Goal: Information Seeking & Learning: Find specific fact

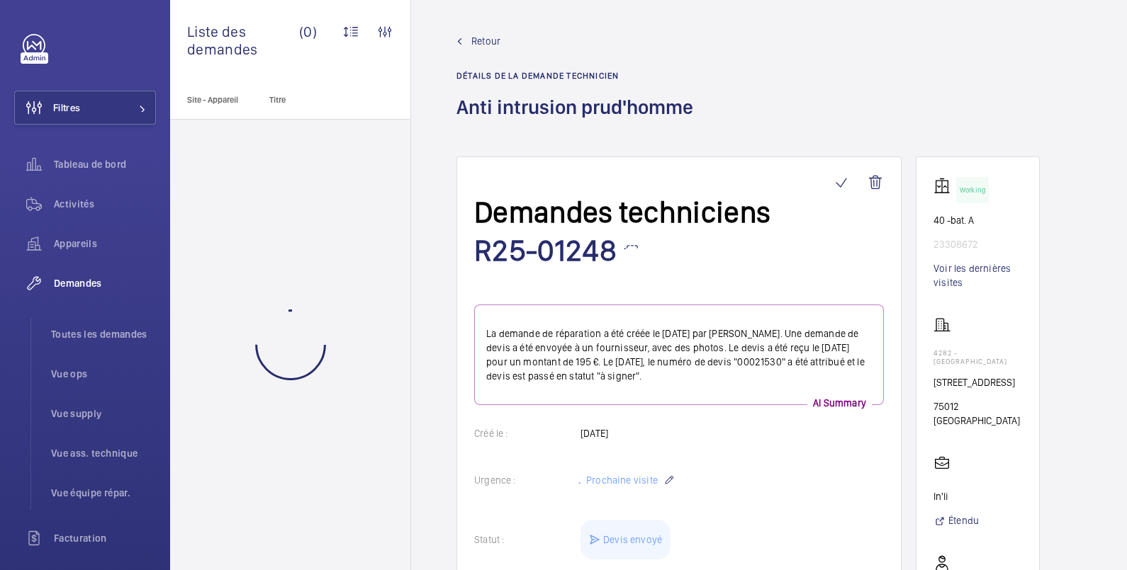
scroll to position [236, 0]
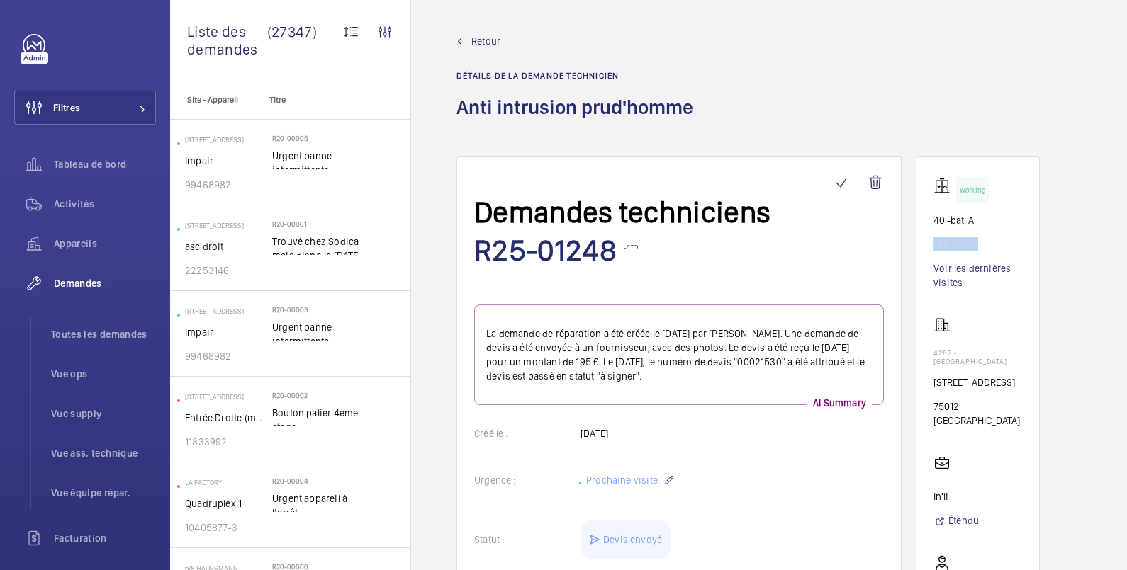
drag, startPoint x: 988, startPoint y: 195, endPoint x: 925, endPoint y: 200, distance: 63.3
click at [925, 200] on wm-front-card "Working 40 -bat. A 23308672 Voir les dernières visites 4282 - [GEOGRAPHIC_DATA]…" at bounding box center [977, 507] width 124 height 701
copy p "23308672"
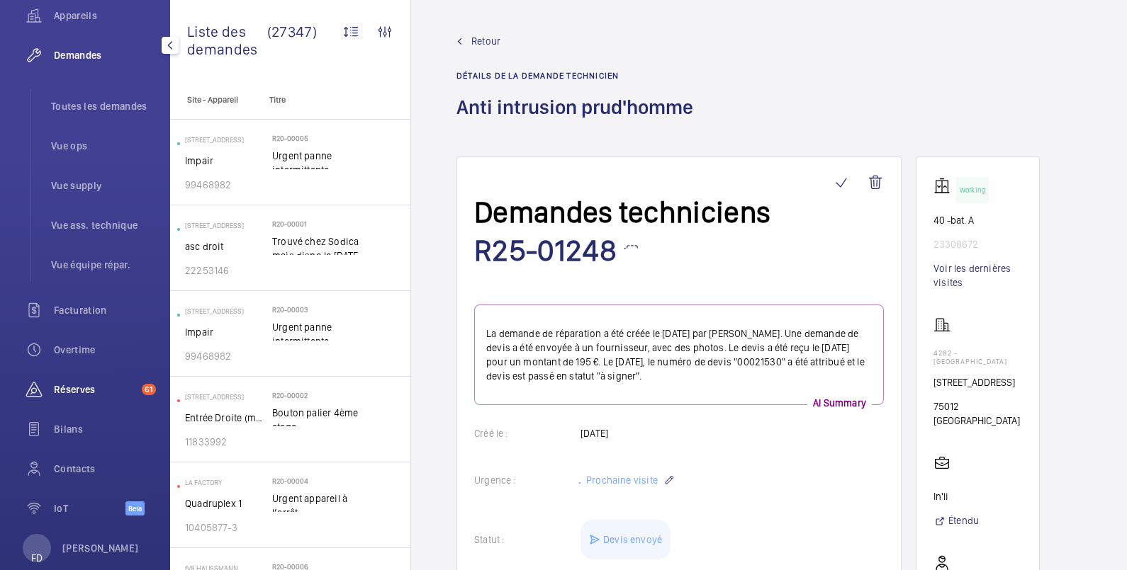
click at [78, 383] on span "Réserves" at bounding box center [95, 390] width 82 height 14
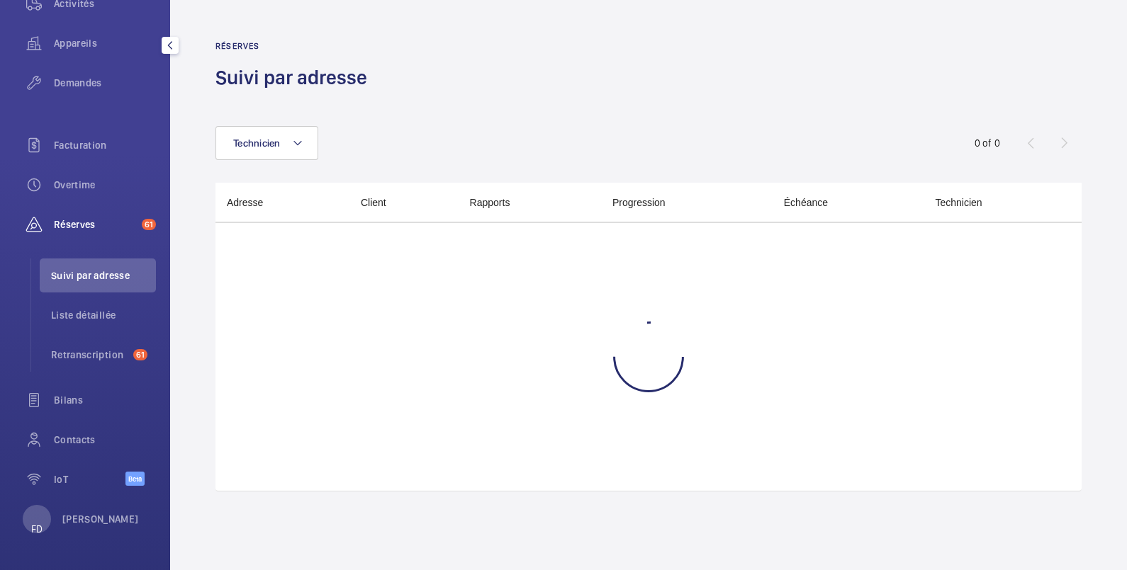
scroll to position [149, 0]
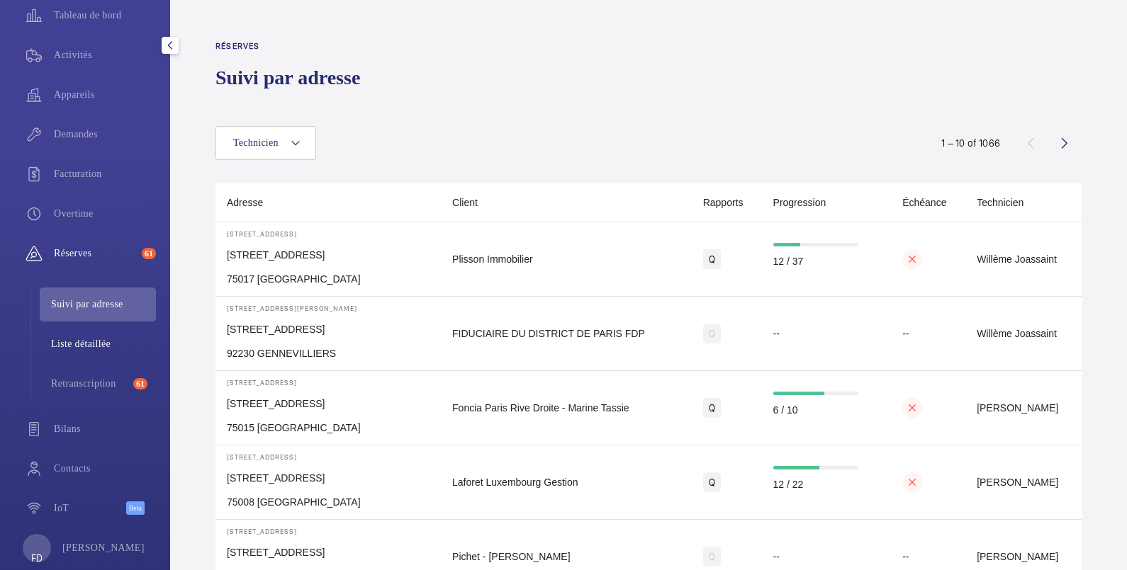
click at [79, 337] on span "Liste détaillée" at bounding box center [103, 344] width 105 height 14
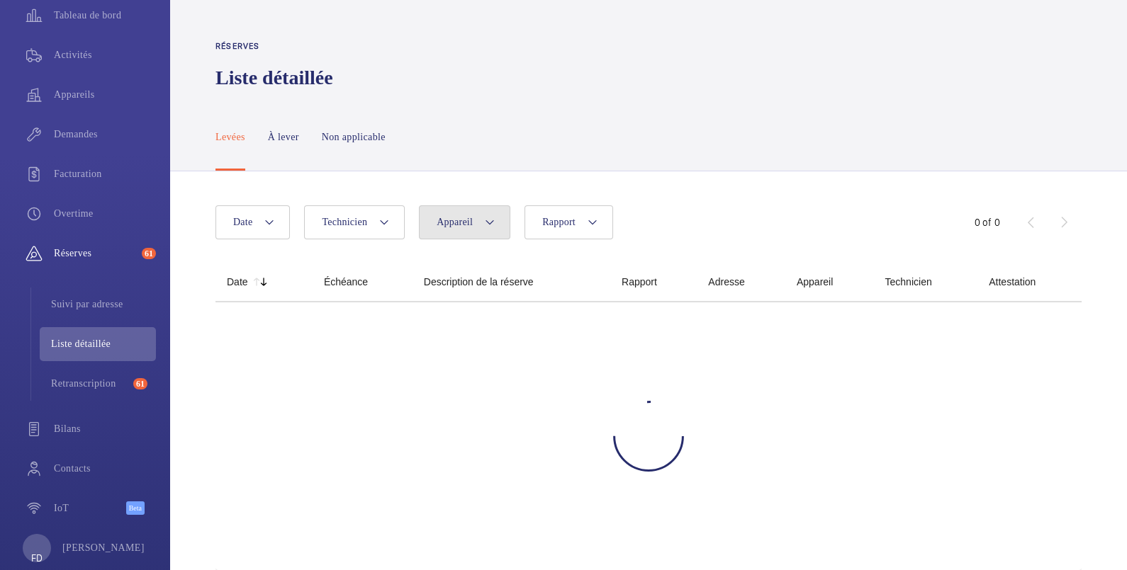
click at [456, 205] on button "Appareil" at bounding box center [464, 222] width 91 height 34
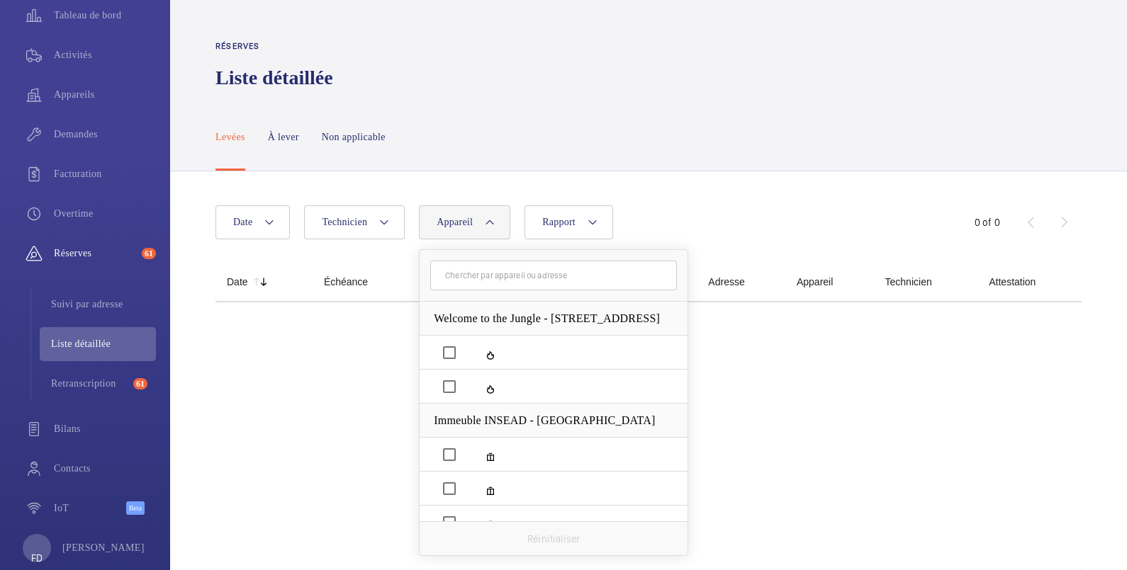
click at [453, 261] on input "text" at bounding box center [553, 276] width 247 height 30
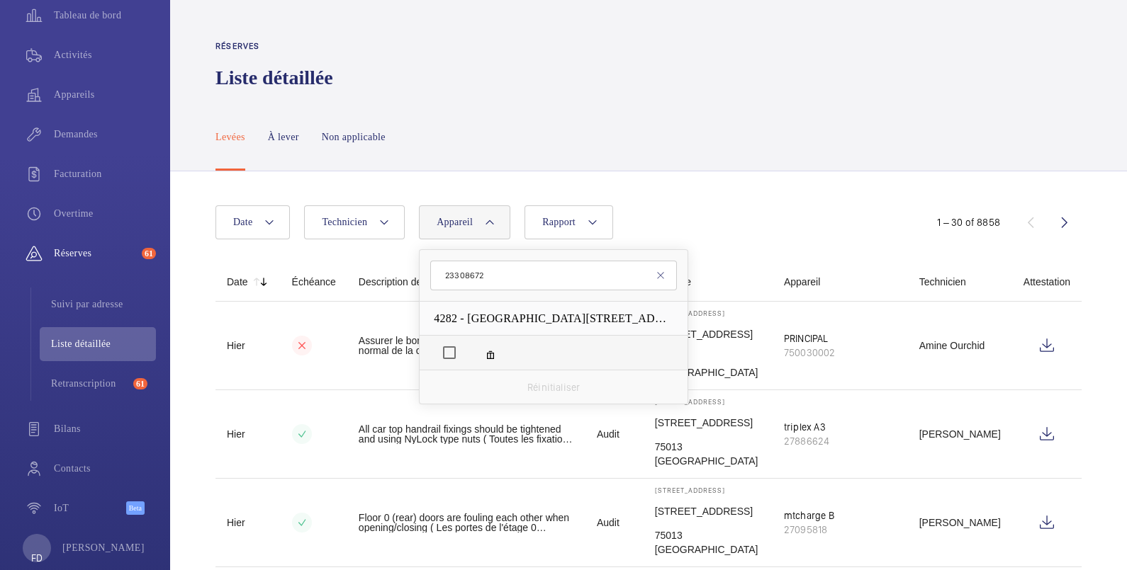
type input "23308672"
click at [457, 339] on label "40 -bat. A, 23308672" at bounding box center [467, 356] width 64 height 34
click at [457, 339] on input "40 -bat. A, 23308672" at bounding box center [449, 353] width 28 height 28
checkbox input "true"
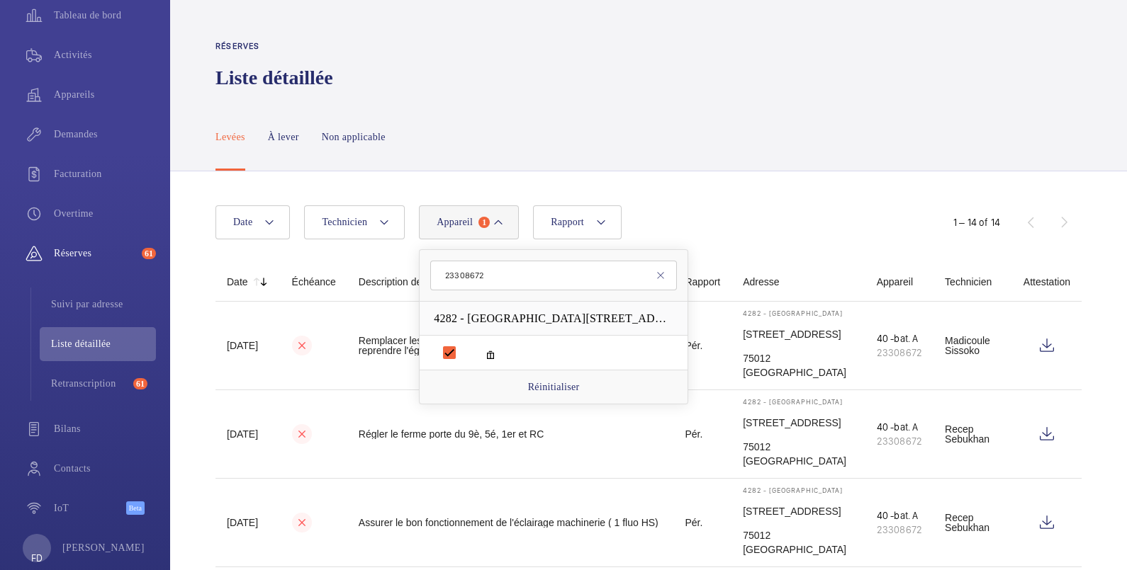
click at [614, 65] on div "Réserves Liste détaillée" at bounding box center [648, 68] width 866 height 69
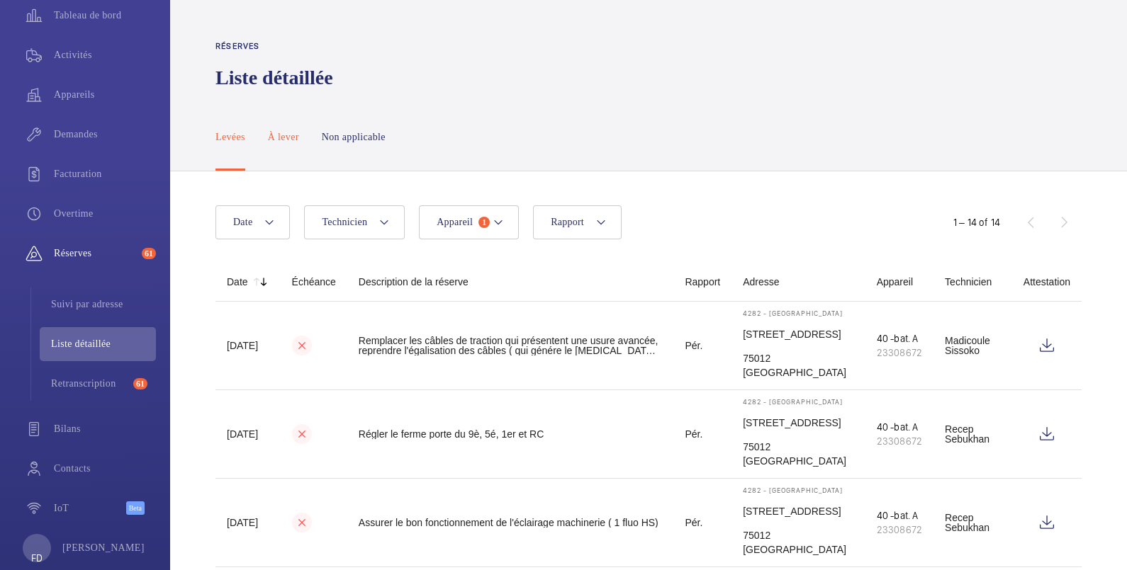
click at [290, 130] on p "À lever" at bounding box center [283, 137] width 31 height 14
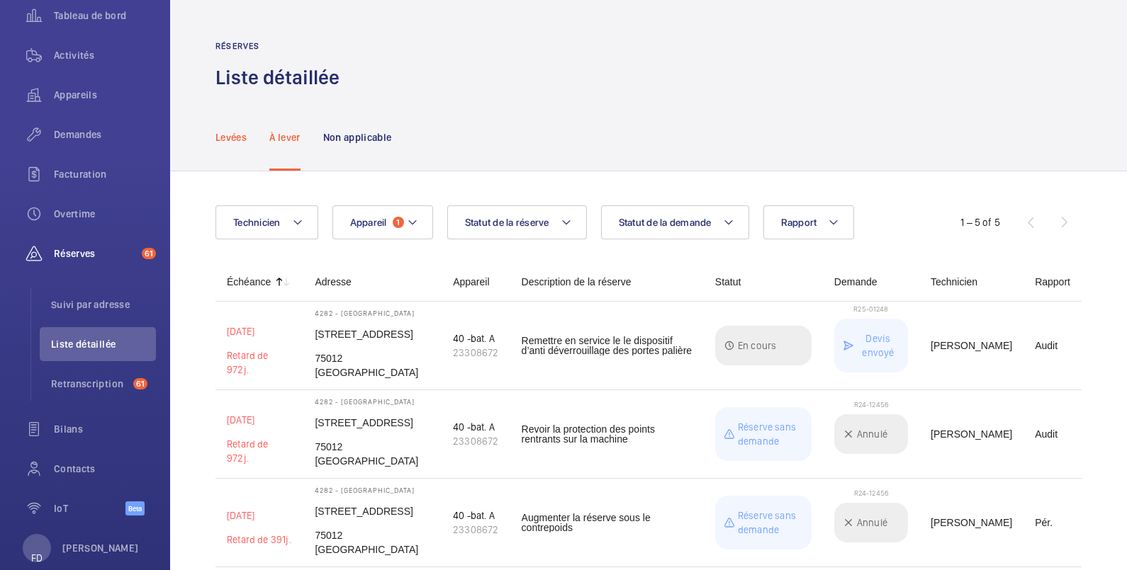
click at [235, 130] on p "Levées" at bounding box center [230, 137] width 31 height 14
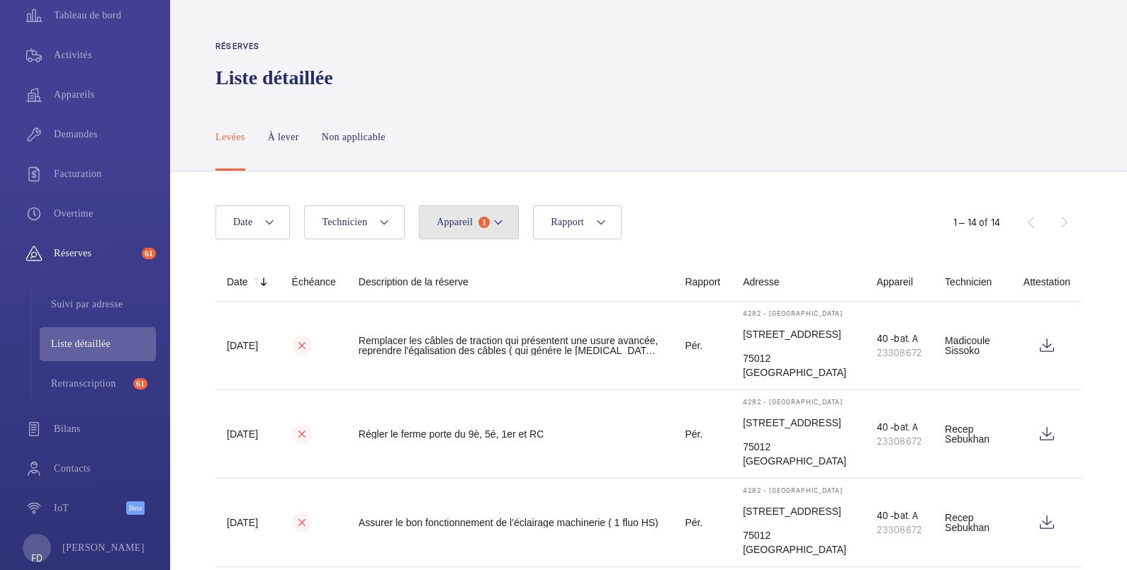
click at [458, 217] on span "Appareil" at bounding box center [454, 222] width 36 height 11
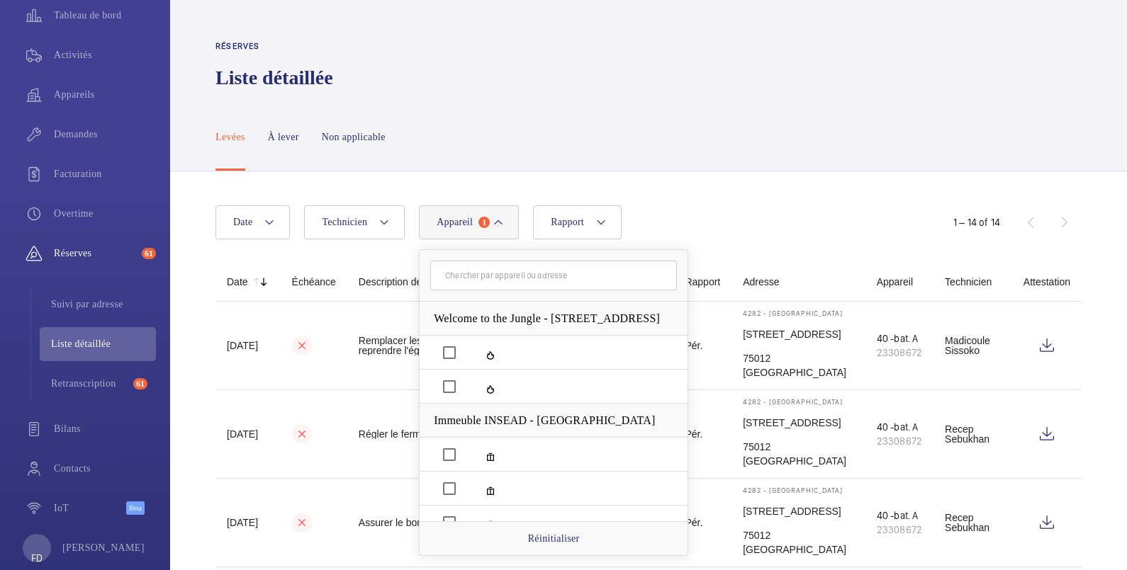
click at [489, 103] on div "Levées À lever Non applicable" at bounding box center [648, 136] width 866 height 67
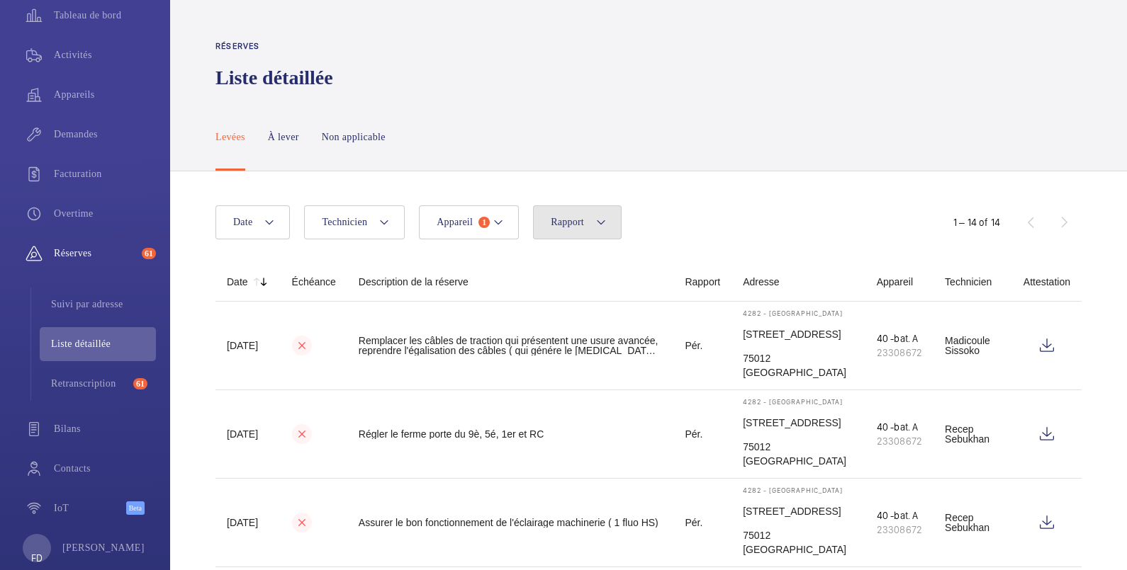
click at [578, 217] on span "Rapport" at bounding box center [567, 222] width 33 height 11
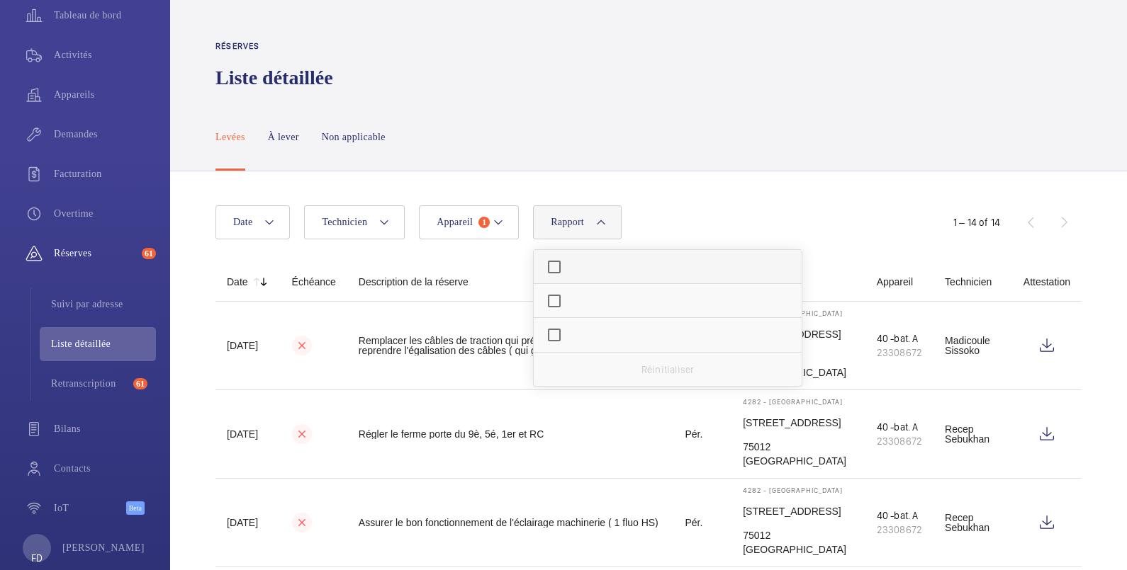
click at [577, 264] on span "Périodique" at bounding box center [577, 269] width 0 height 11
click at [568, 253] on input "Périodique" at bounding box center [554, 267] width 28 height 28
checkbox input "true"
click at [283, 130] on p "À lever" at bounding box center [283, 137] width 31 height 14
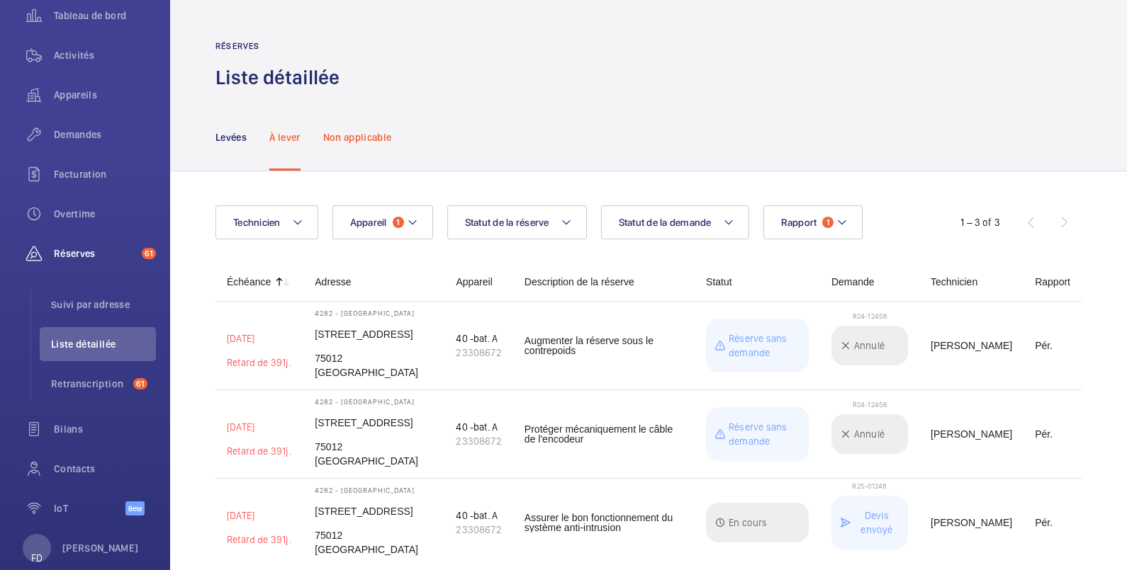
click at [373, 130] on p "Non applicable" at bounding box center [357, 137] width 69 height 14
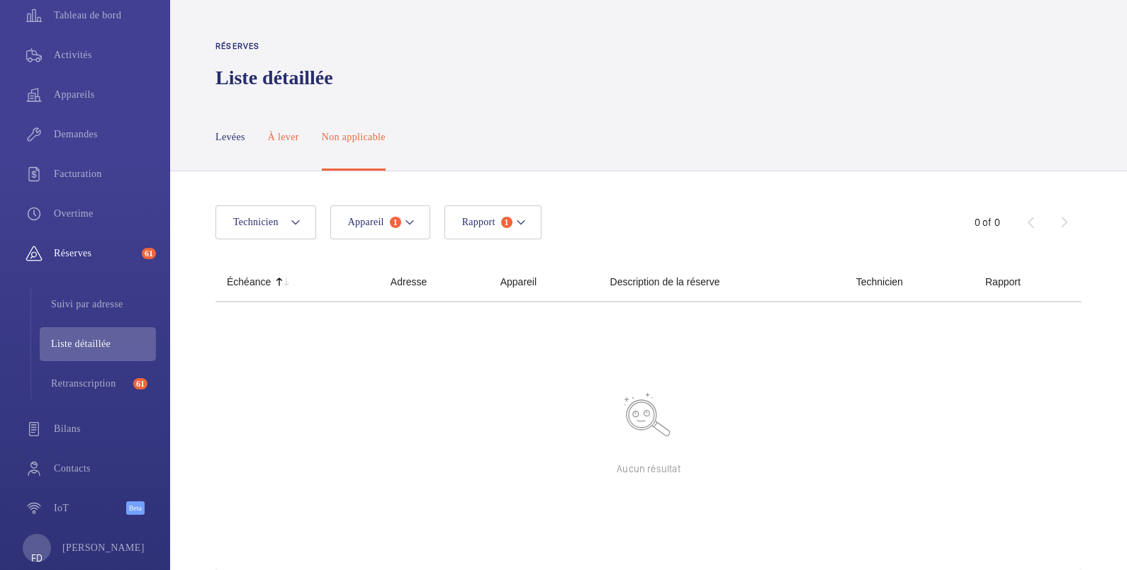
click at [281, 130] on p "À lever" at bounding box center [283, 137] width 31 height 14
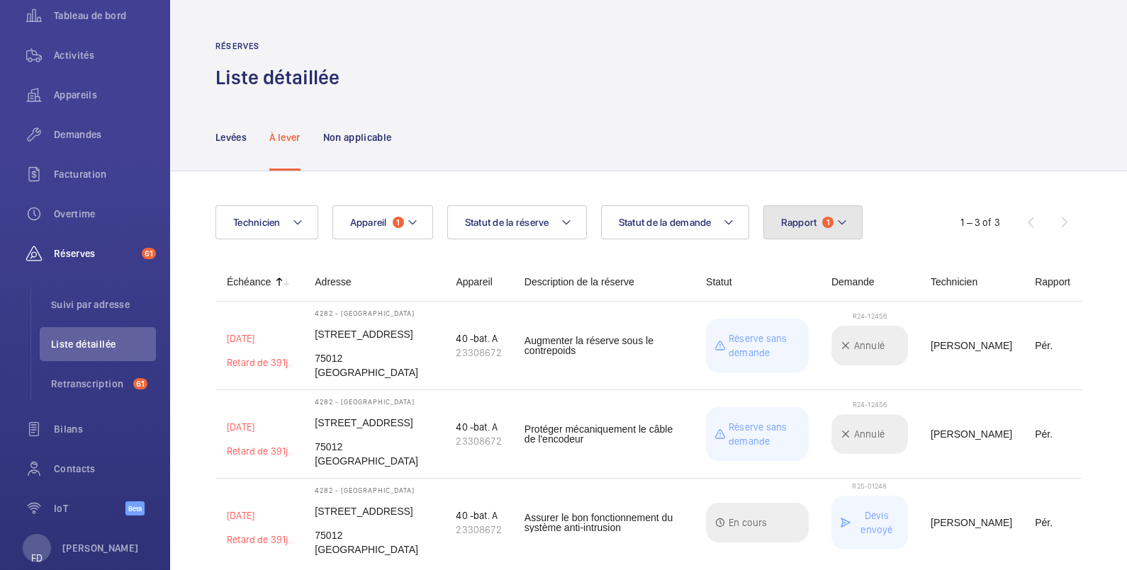
click at [794, 205] on button "Rapport 1" at bounding box center [813, 222] width 100 height 34
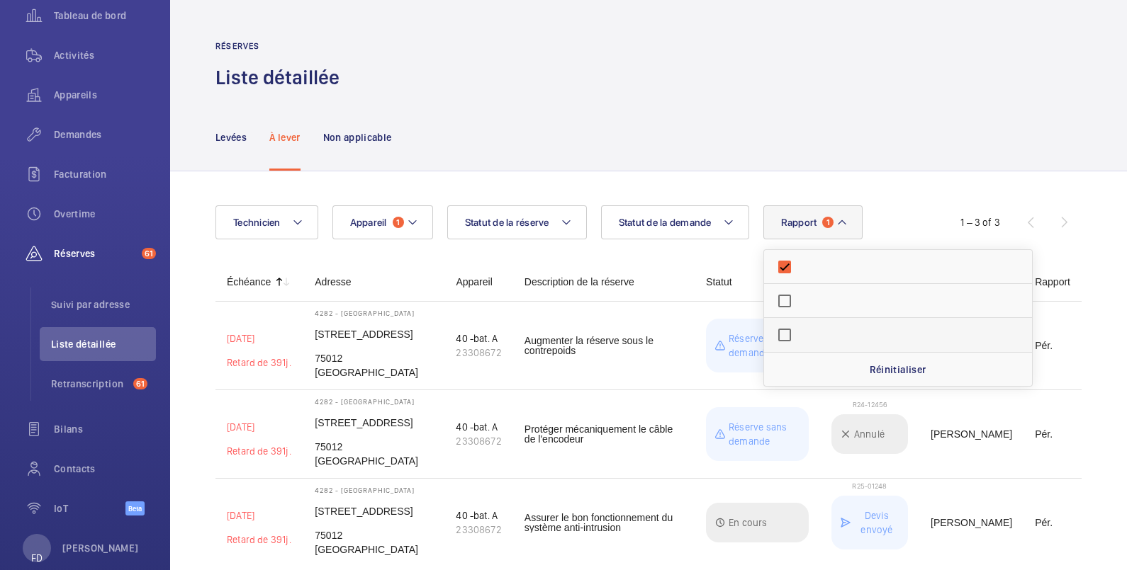
click at [808, 332] on span "Audit" at bounding box center [808, 337] width 0 height 11
click at [799, 321] on input "Audit" at bounding box center [784, 335] width 28 height 28
checkbox input "true"
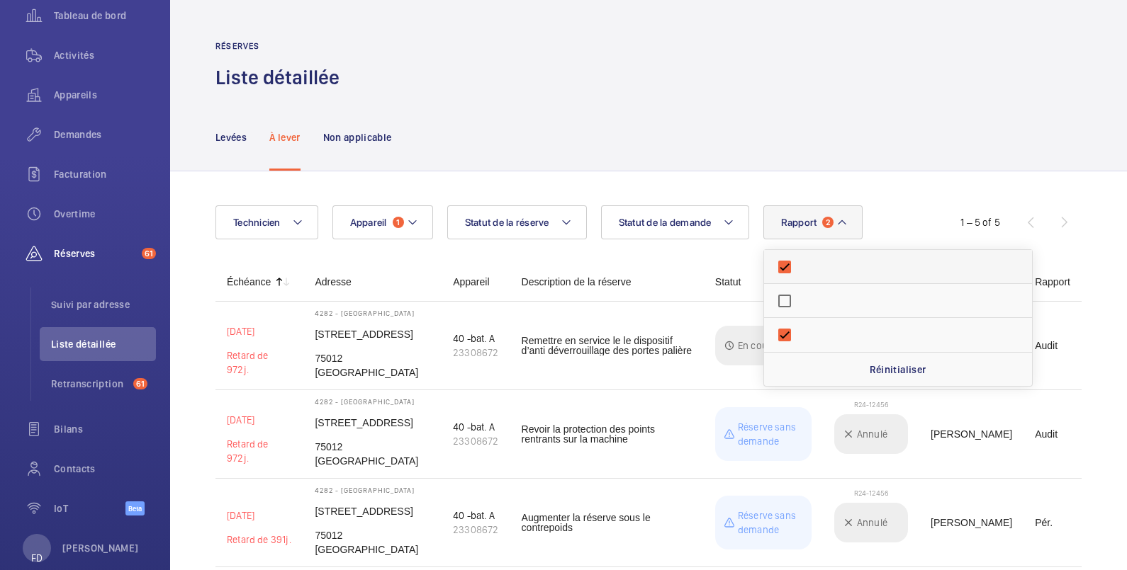
click at [808, 264] on span "Périodique" at bounding box center [808, 269] width 0 height 11
click at [799, 253] on input "Périodique" at bounding box center [784, 267] width 28 height 28
checkbox input "false"
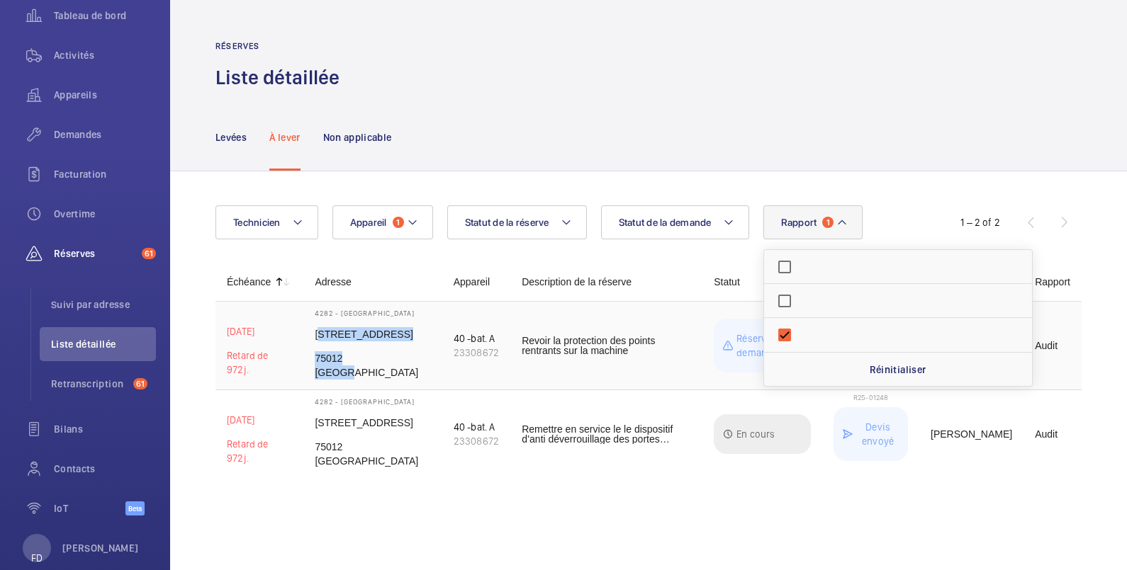
drag, startPoint x: 320, startPoint y: 327, endPoint x: 395, endPoint y: 342, distance: 76.6
click at [395, 342] on td "4282 - [GEOGRAPHIC_DATA][STREET_ADDRESS]" at bounding box center [372, 346] width 138 height 89
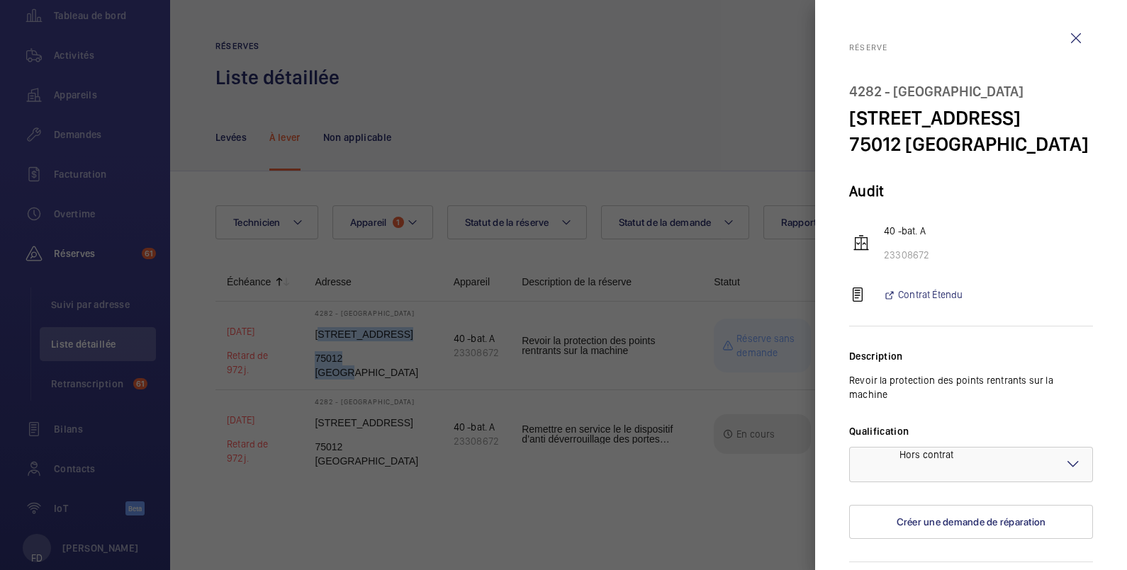
copy div "[STREET_ADDRESS]"
